Goal: Information Seeking & Learning: Learn about a topic

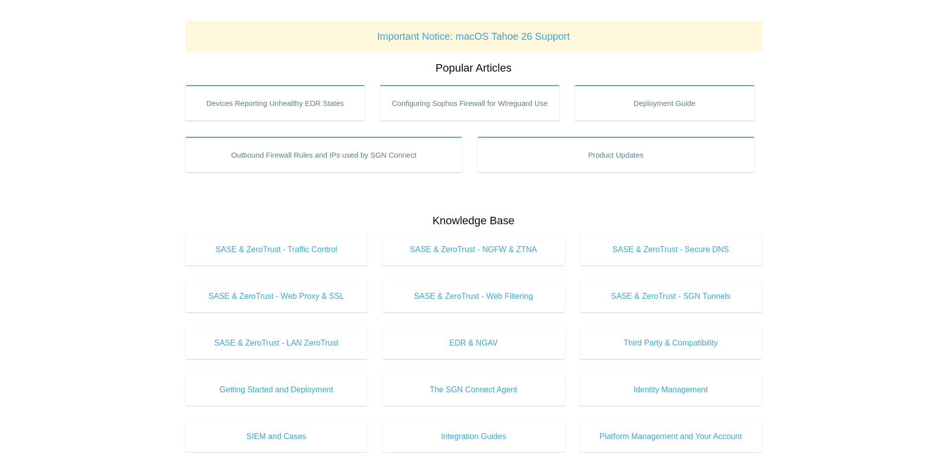
scroll to position [199, 0]
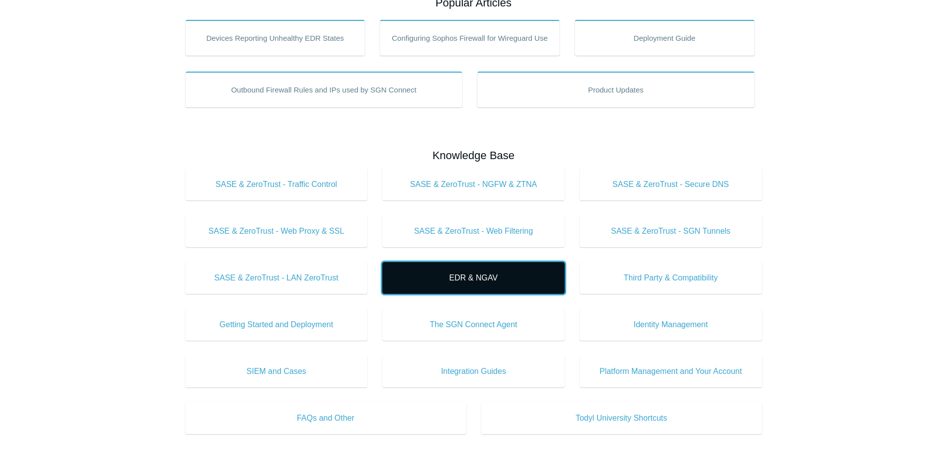
click at [479, 283] on span "EDR & NGAV" at bounding box center [473, 278] width 153 height 12
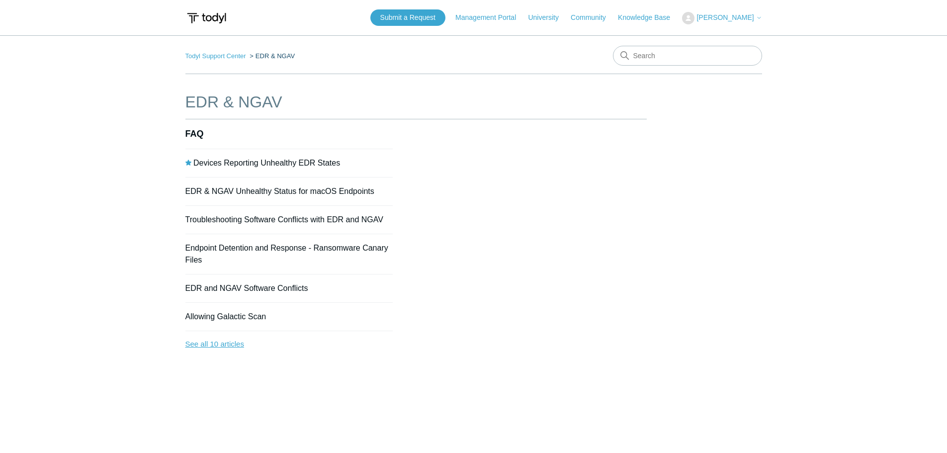
click at [224, 345] on link "See all 10 articles" at bounding box center [289, 344] width 208 height 26
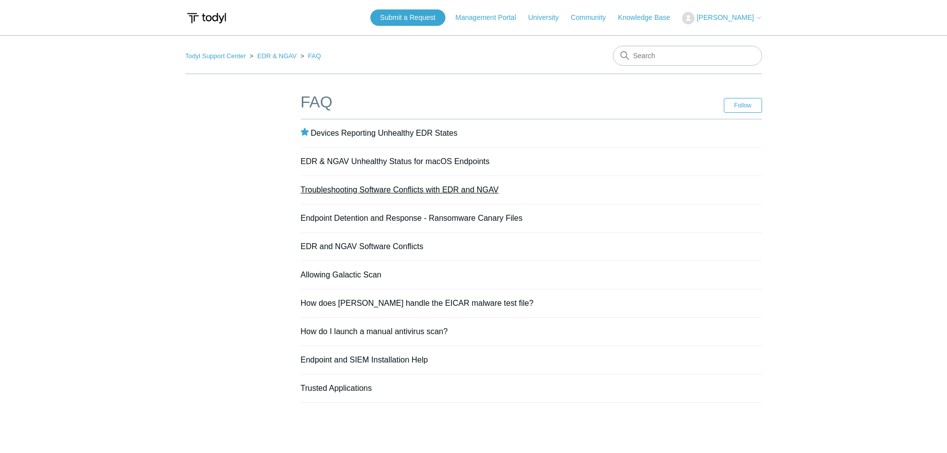
click at [373, 192] on link "Troubleshooting Software Conflicts with EDR and NGAV" at bounding box center [400, 189] width 198 height 8
click at [350, 272] on link "Allowing Galactic Scan" at bounding box center [341, 275] width 81 height 8
click at [353, 303] on link "How does [PERSON_NAME] handle the EICAR malware test file?" at bounding box center [417, 303] width 233 height 8
click at [318, 333] on link "How do I launch a manual antivirus scan?" at bounding box center [374, 331] width 147 height 8
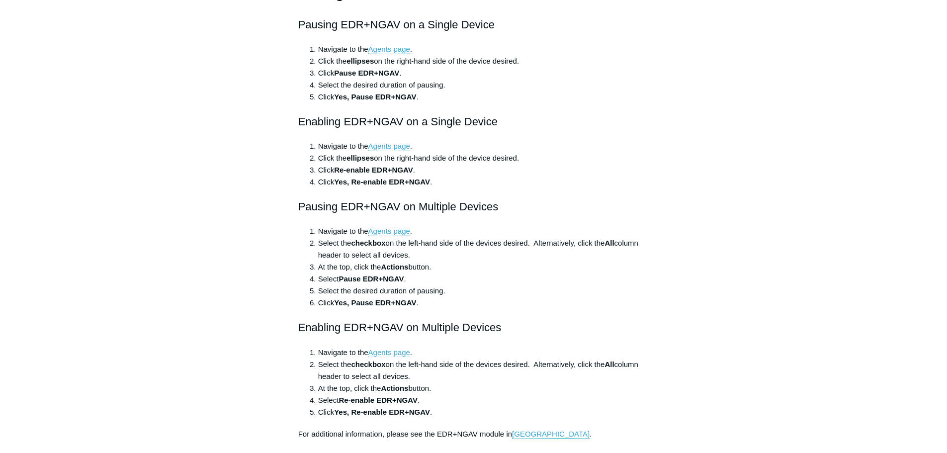
scroll to position [448, 0]
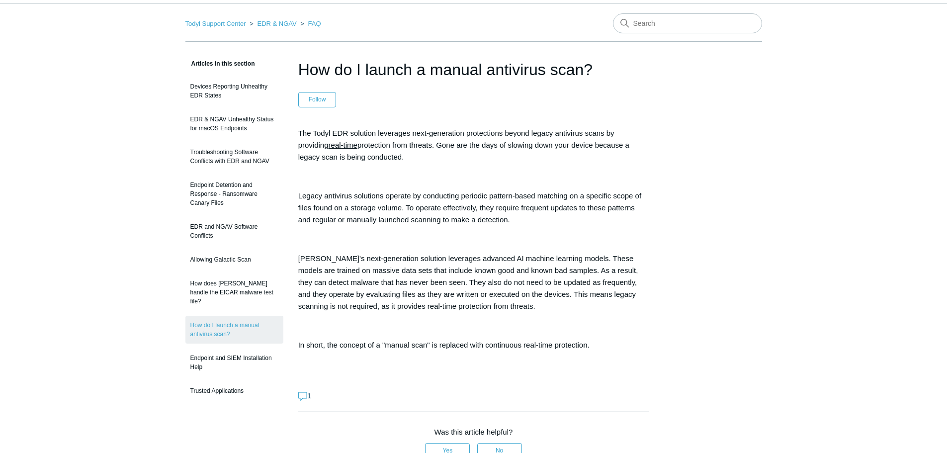
scroll to position [50, 0]
